Goal: Transaction & Acquisition: Subscribe to service/newsletter

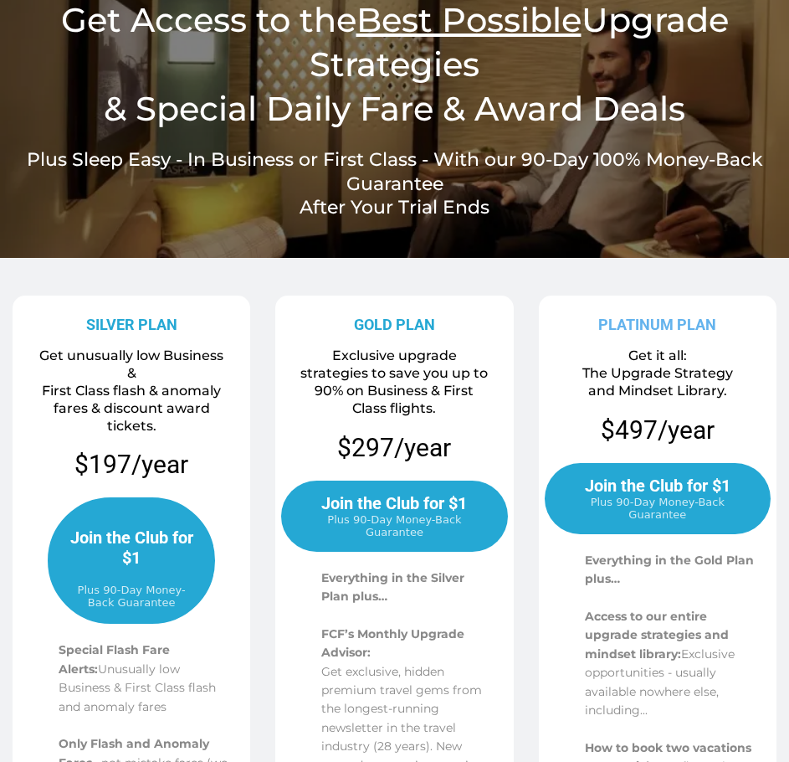
click at [419, 495] on span "Join the Club for $1" at bounding box center [394, 503] width 146 height 20
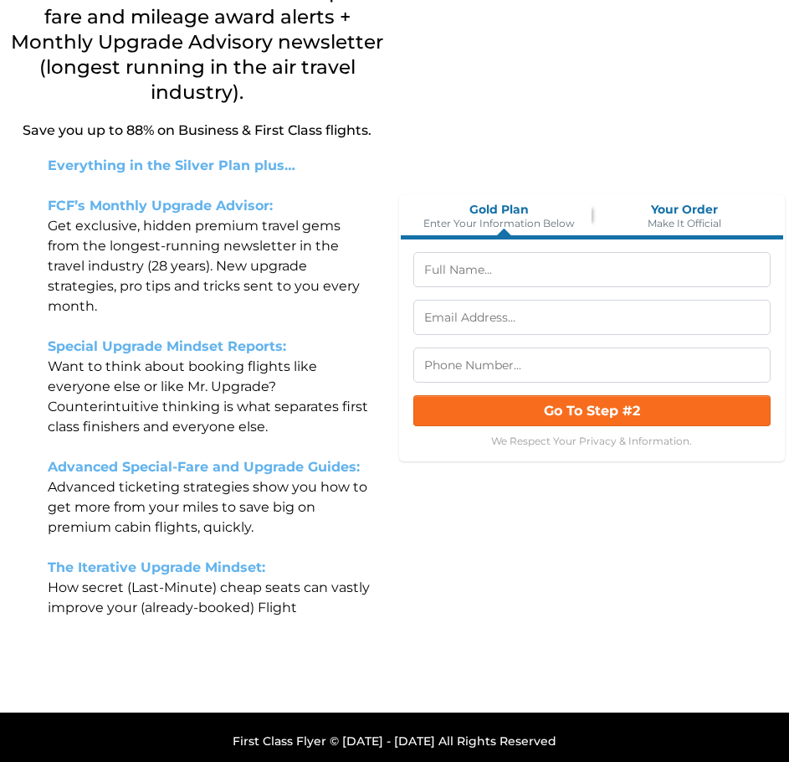
scroll to position [279, 0]
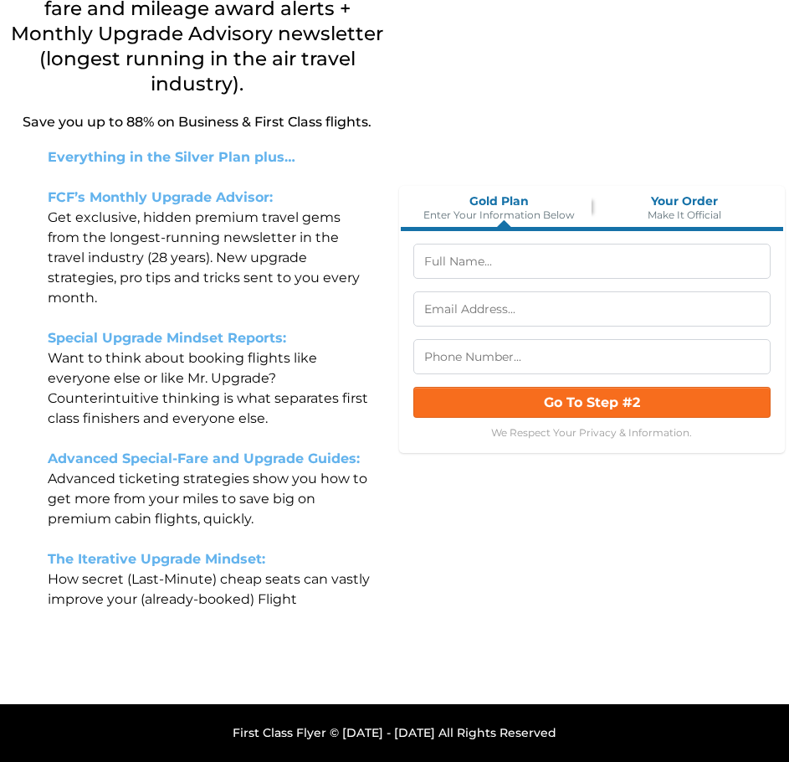
click at [483, 273] on input "text" at bounding box center [593, 261] width 358 height 35
type input "[PERSON_NAME]"
type input "07000900076"
click at [512, 326] on input "text" at bounding box center [593, 308] width 358 height 35
click at [519, 314] on input "text" at bounding box center [593, 308] width 358 height 35
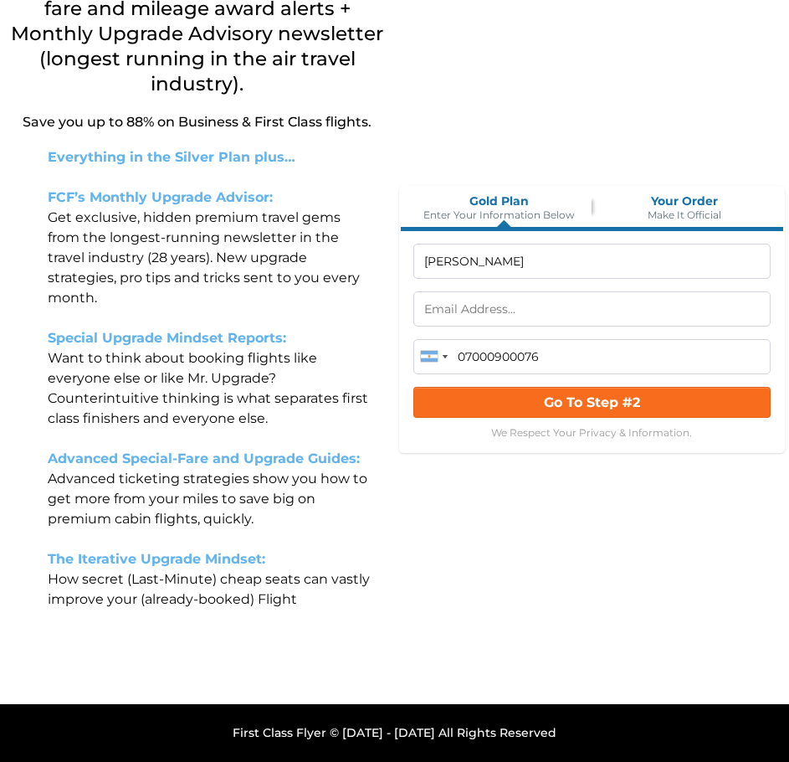
click at [519, 314] on input "text" at bounding box center [593, 308] width 358 height 35
type input "[EMAIL_ADDRESS][DOMAIN_NAME]"
click at [477, 351] on input "07000900076" at bounding box center [593, 356] width 358 height 35
click at [432, 358] on div at bounding box center [429, 356] width 17 height 11
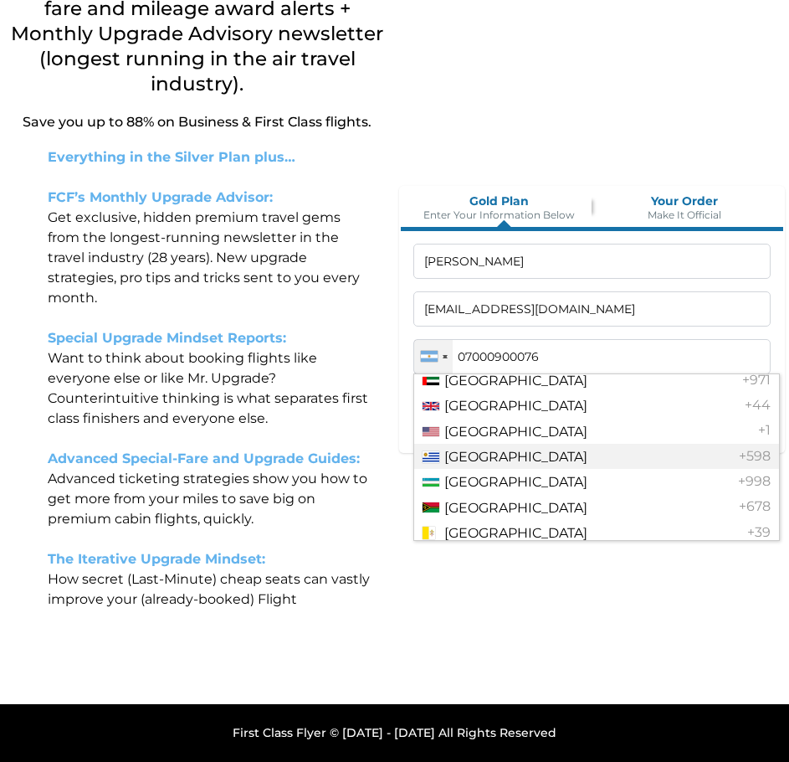
scroll to position [5882, 0]
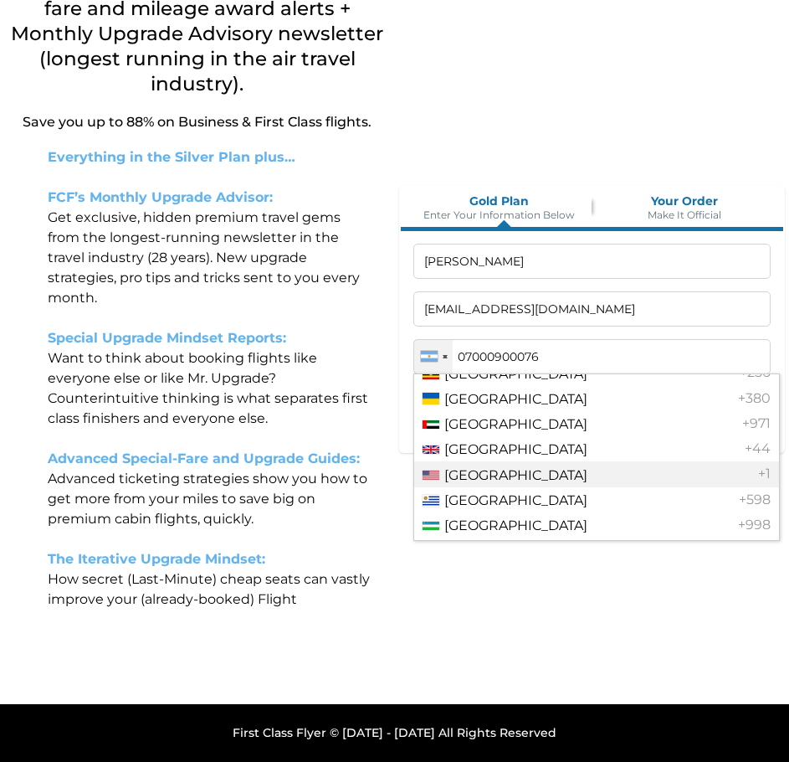
click at [491, 474] on span "[GEOGRAPHIC_DATA]" at bounding box center [516, 475] width 143 height 16
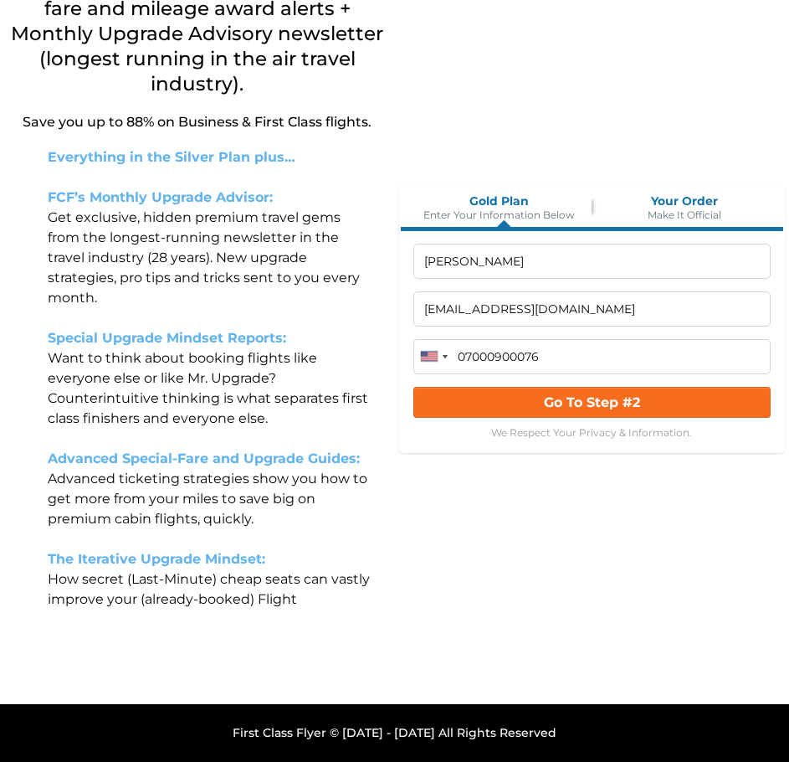
click at [563, 362] on input "07000900076" at bounding box center [593, 356] width 358 height 35
type input "[PHONE_NUMBER]"
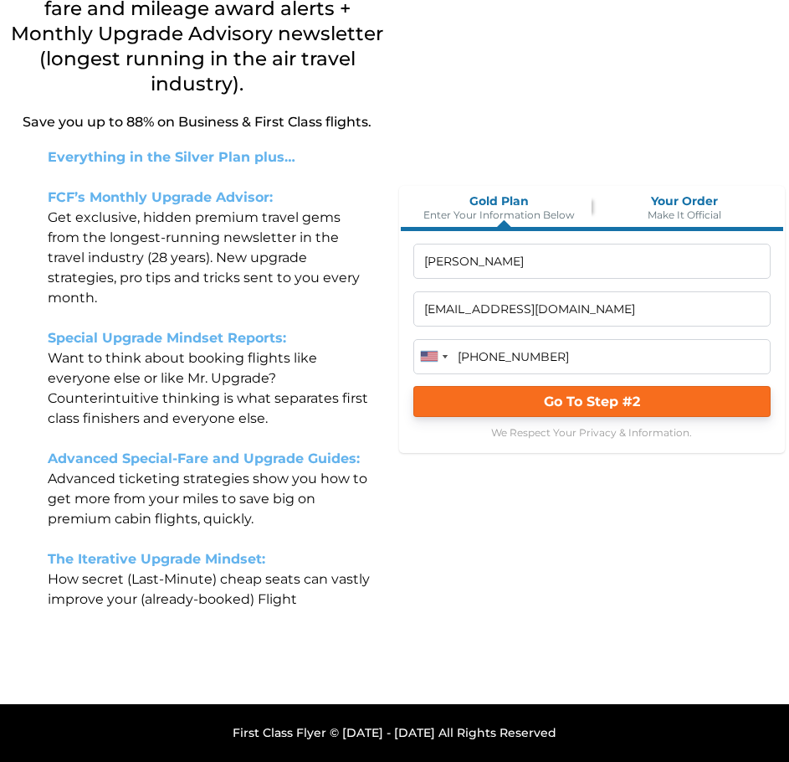
click at [530, 396] on button "Go To Step #2" at bounding box center [593, 401] width 358 height 31
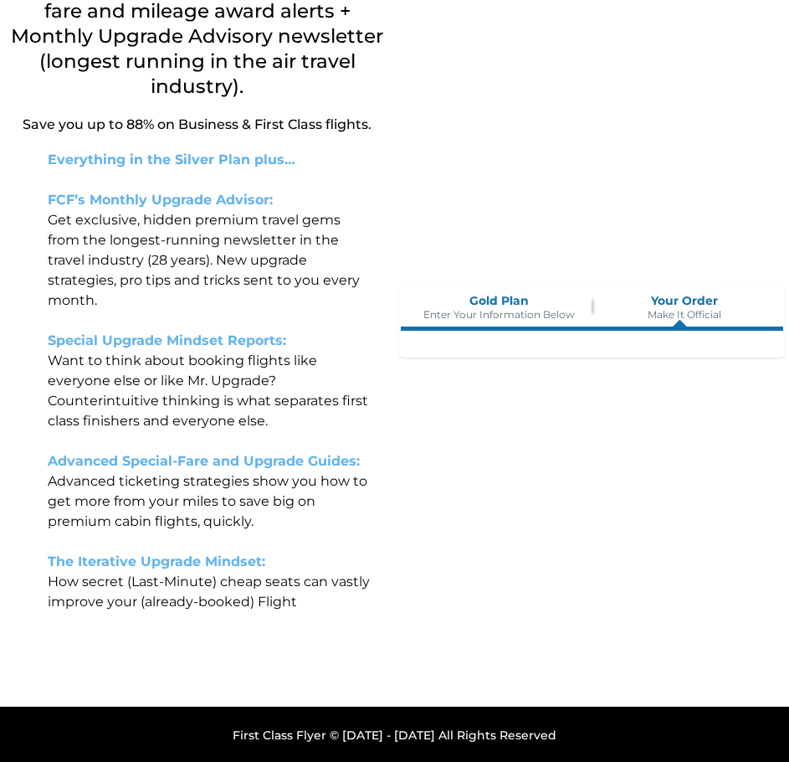
scroll to position [279, 0]
